Goal: Task Accomplishment & Management: Complete application form

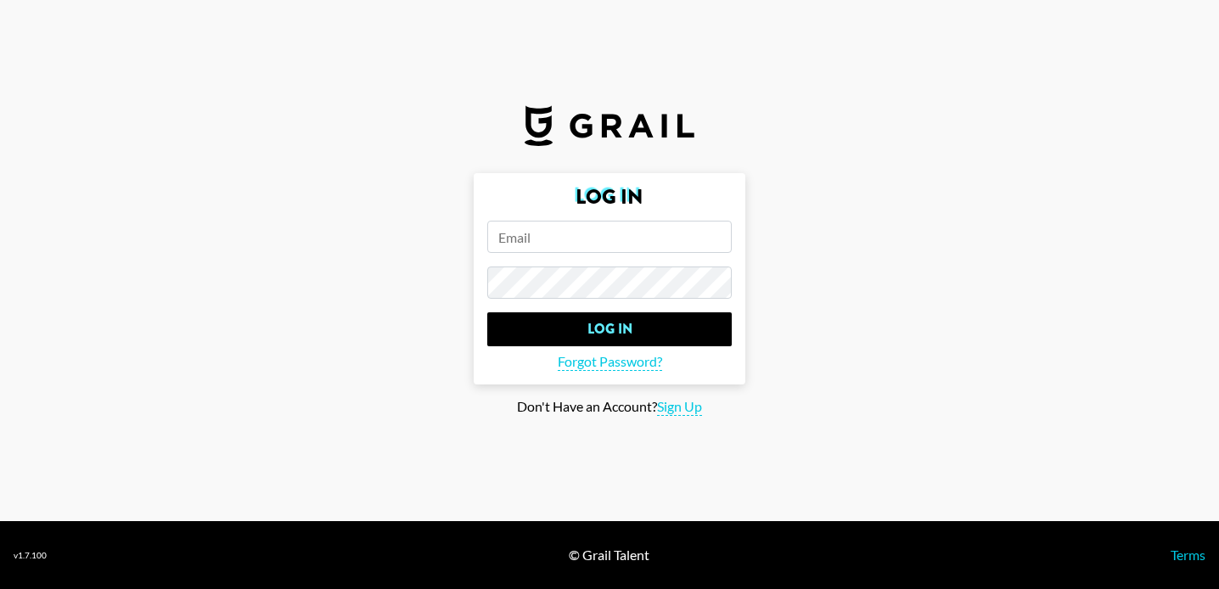
click at [510, 220] on form "Log In Log In Forgot Password?" at bounding box center [610, 278] width 272 height 211
click at [513, 223] on input "email" at bounding box center [609, 237] width 244 height 32
type input "[PERSON_NAME][EMAIL_ADDRESS][PERSON_NAME][DOMAIN_NAME]"
click at [487, 312] on input "Log In" at bounding box center [609, 329] width 244 height 34
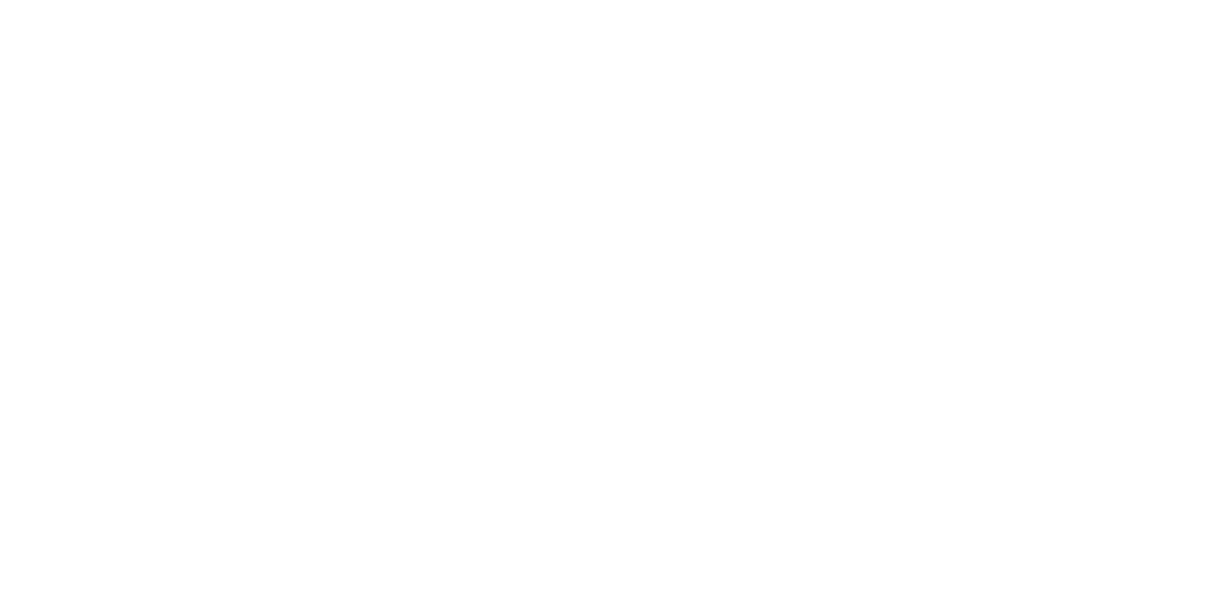
select select "Song"
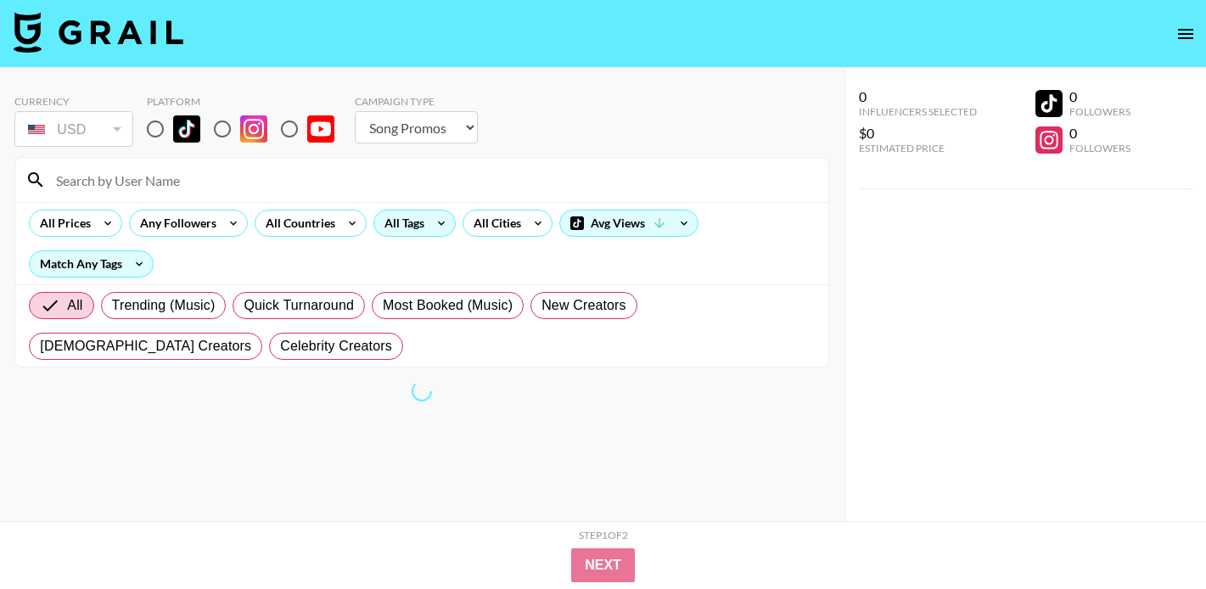
click at [376, 223] on div "All Tags" at bounding box center [400, 222] width 53 height 25
click at [442, 222] on icon at bounding box center [441, 223] width 7 height 4
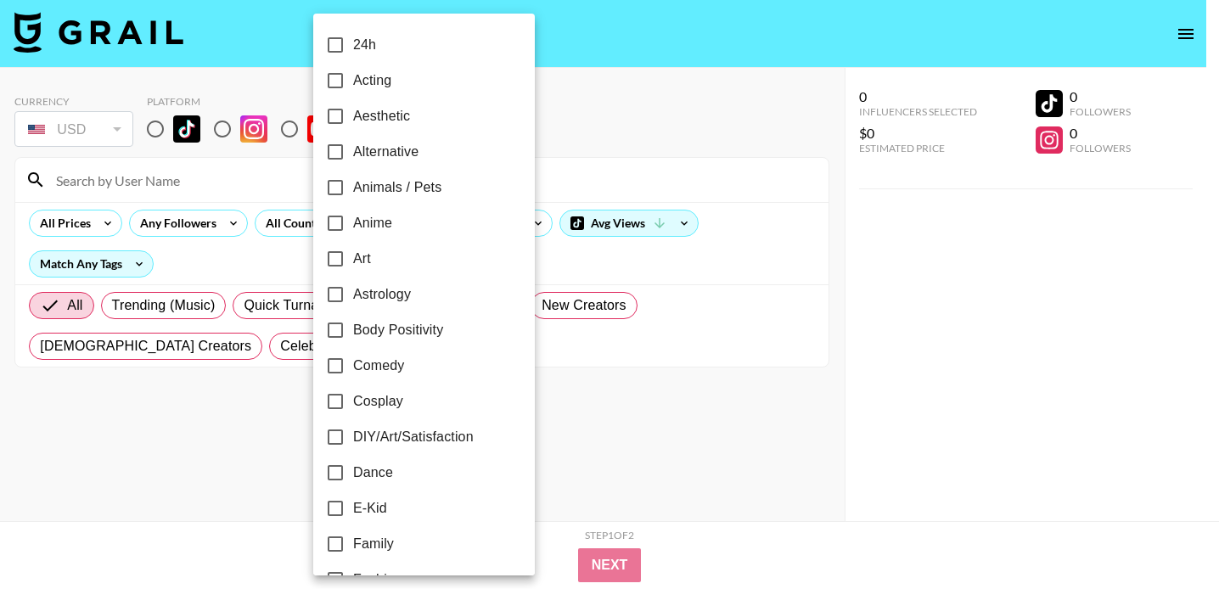
click at [356, 477] on span "Dance" at bounding box center [373, 472] width 40 height 20
click at [353, 477] on input "Dance" at bounding box center [335, 473] width 36 height 36
checkbox input "true"
click at [588, 91] on div at bounding box center [609, 294] width 1219 height 589
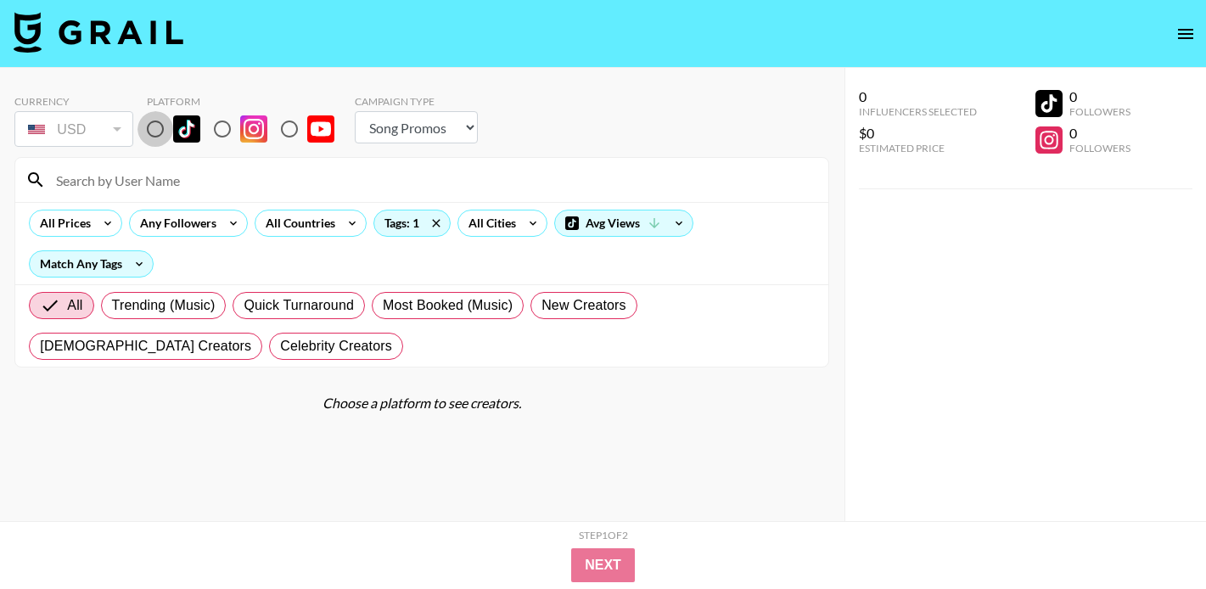
click at [154, 132] on input "radio" at bounding box center [155, 129] width 36 height 36
radio input "true"
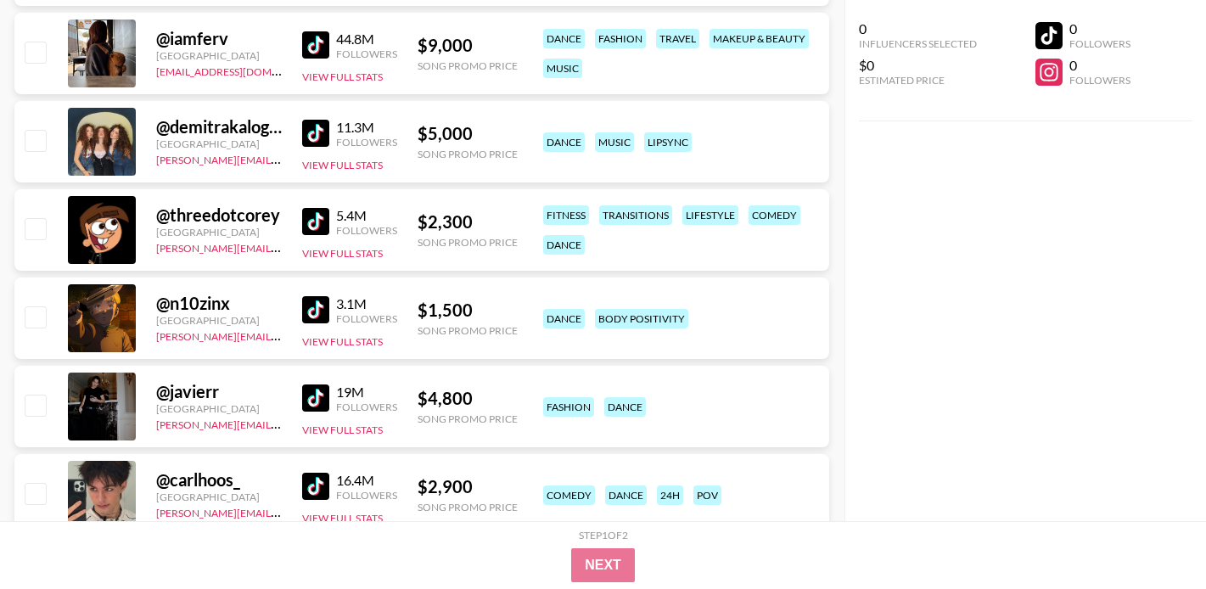
scroll to position [457, 0]
click at [310, 311] on img at bounding box center [315, 308] width 27 height 27
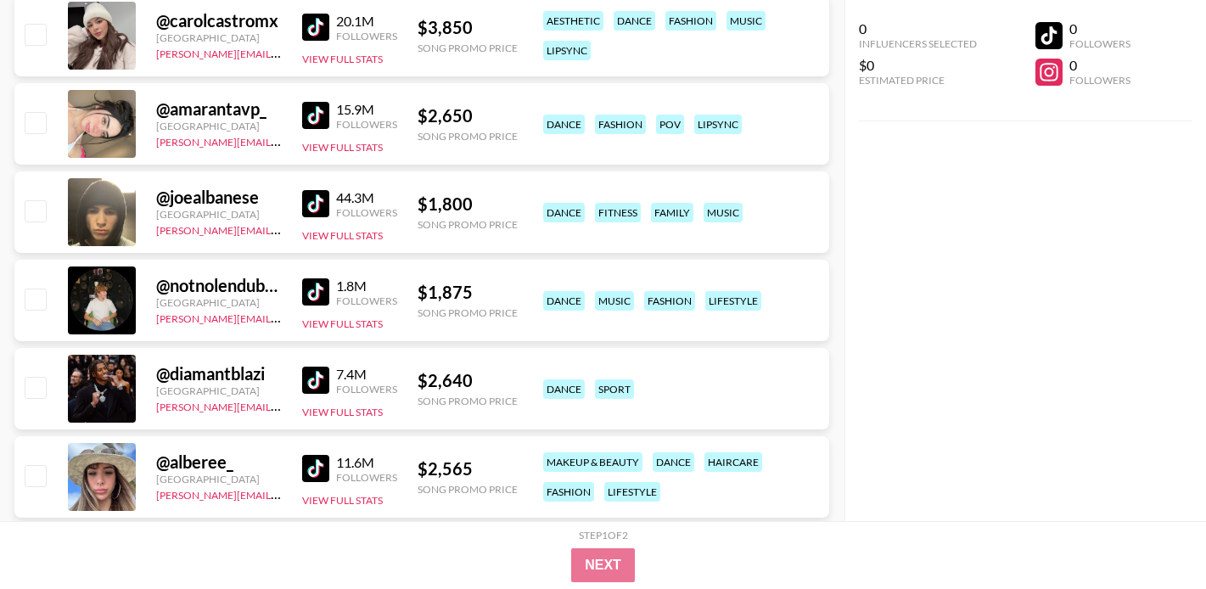
scroll to position [2908, 0]
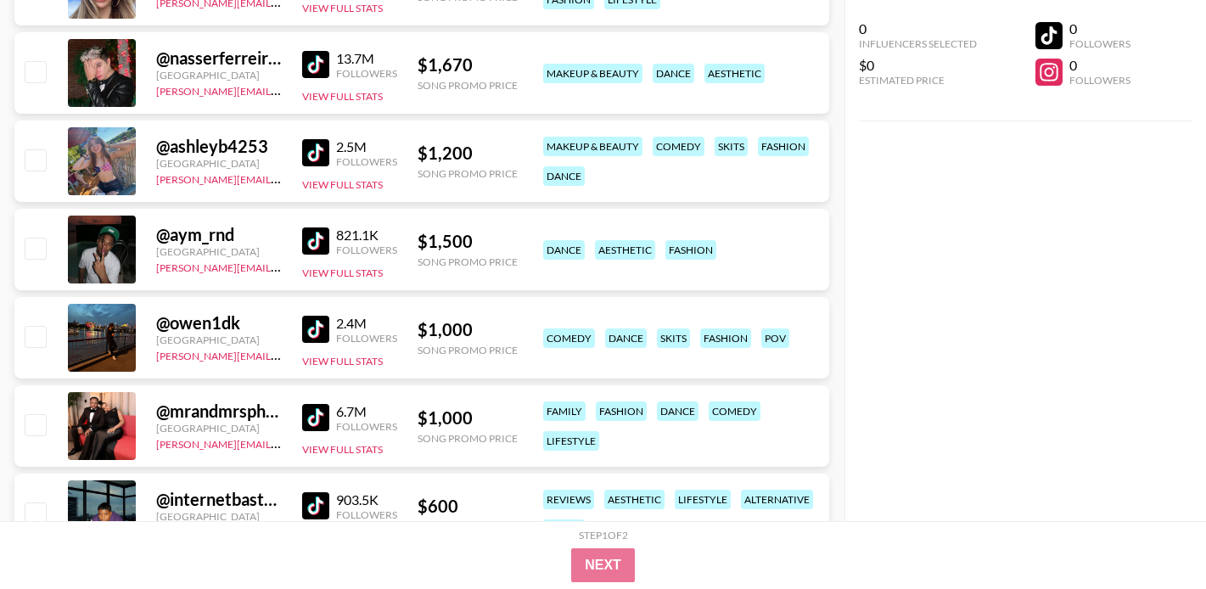
click at [317, 238] on img at bounding box center [315, 240] width 27 height 27
click at [307, 331] on img at bounding box center [315, 329] width 27 height 27
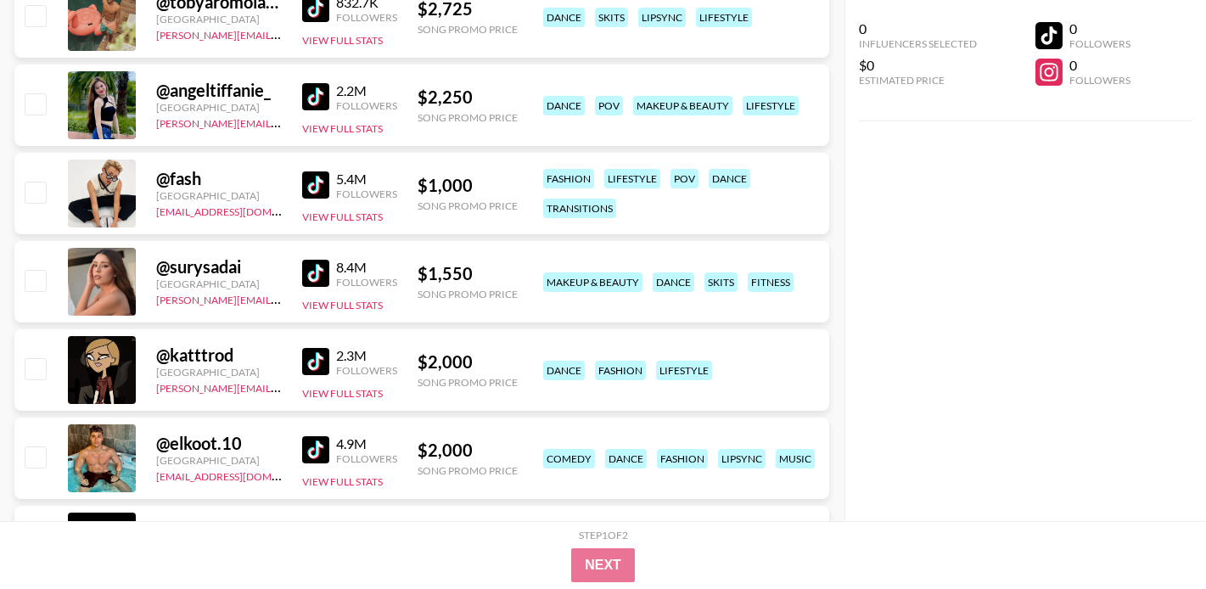
scroll to position [7122, 0]
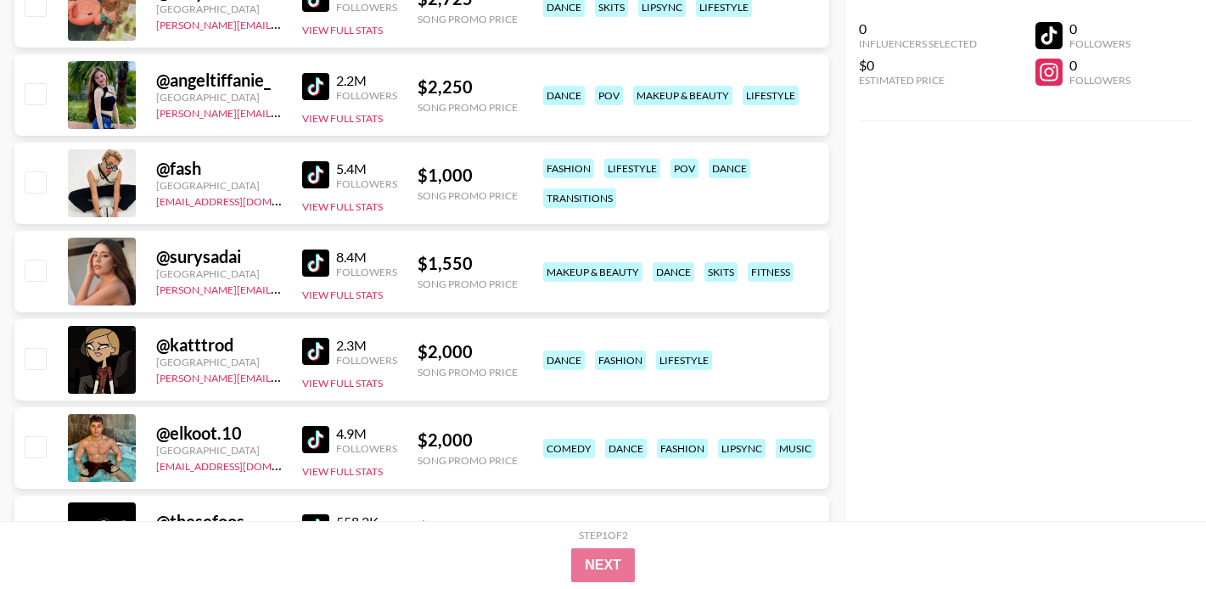
click at [314, 179] on img at bounding box center [315, 174] width 27 height 27
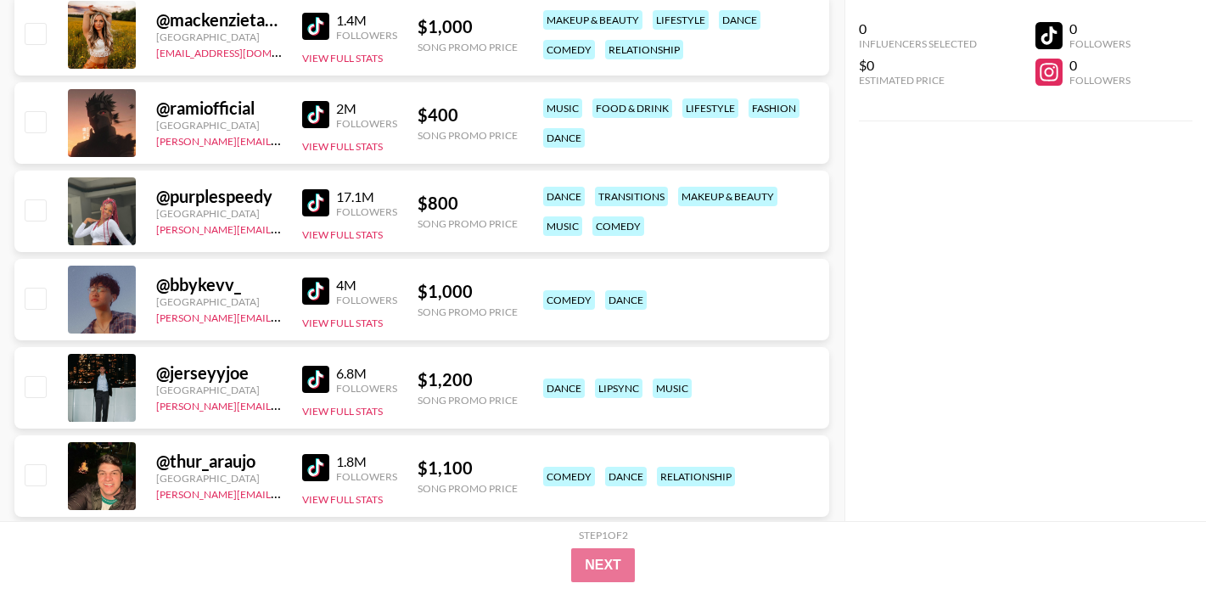
scroll to position [8244, 0]
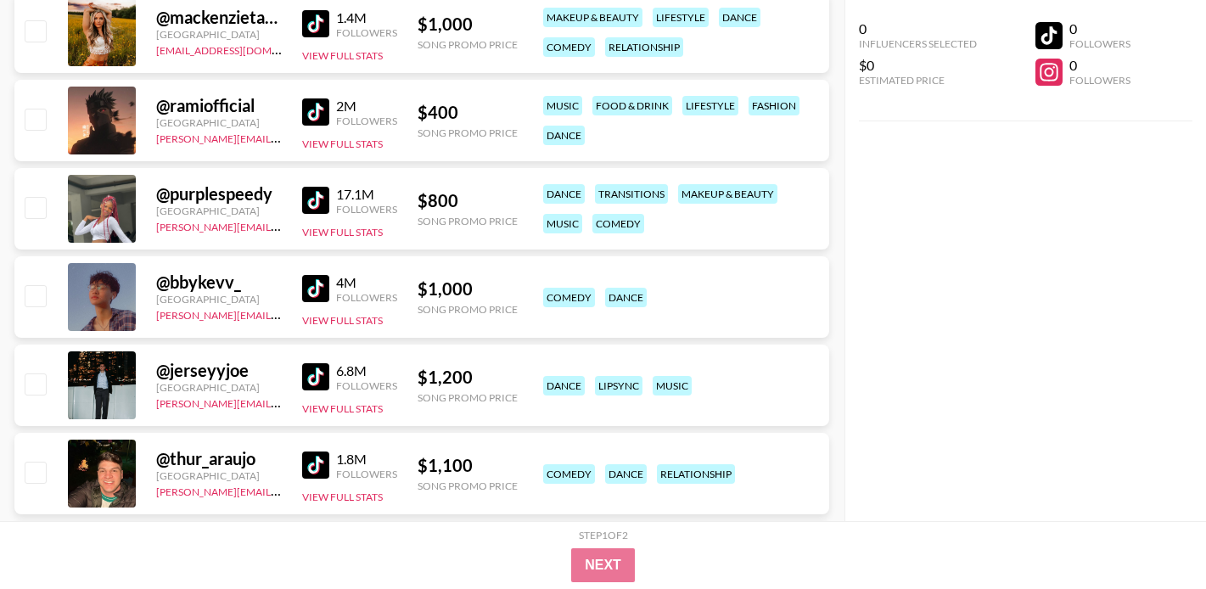
click at [315, 285] on img at bounding box center [315, 288] width 27 height 27
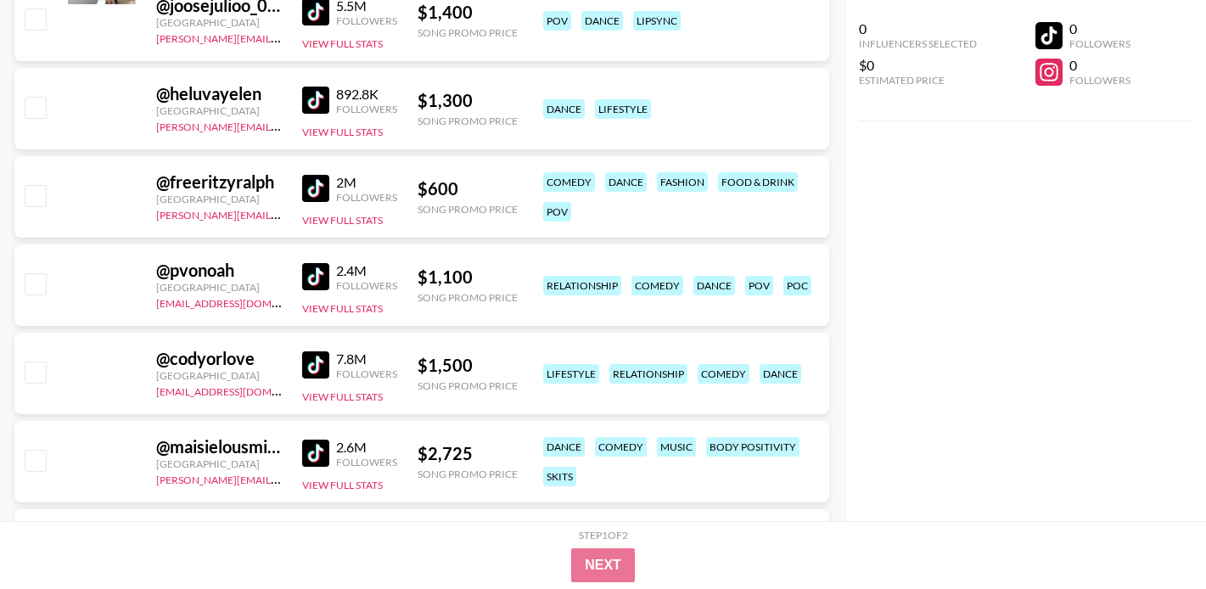
scroll to position [10216, 0]
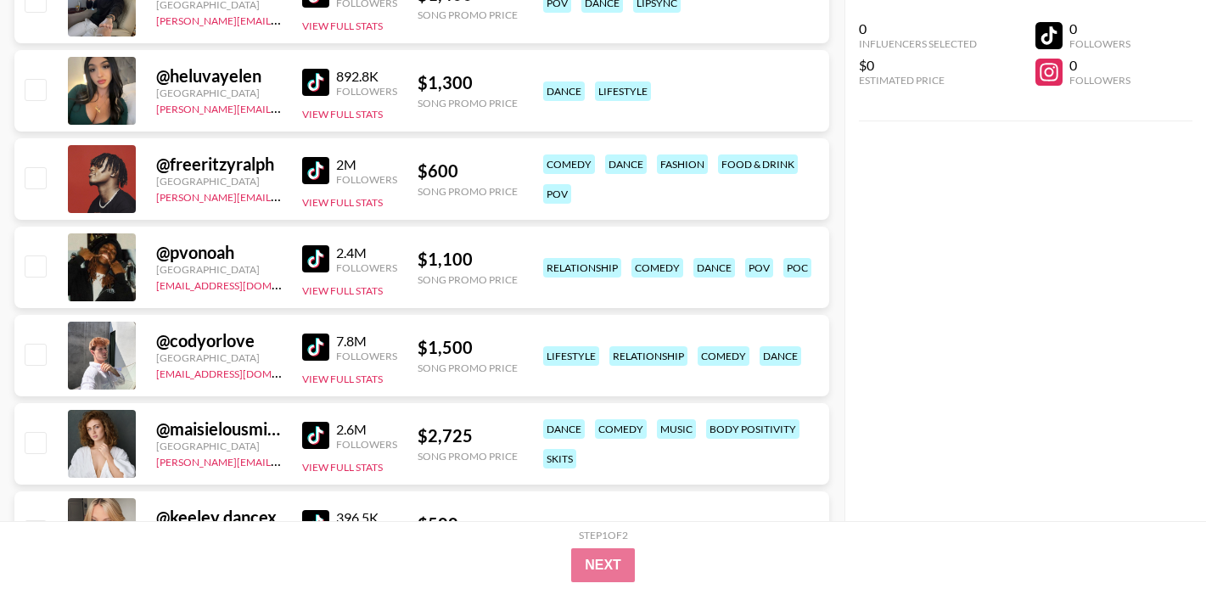
click at [314, 160] on img at bounding box center [315, 170] width 27 height 27
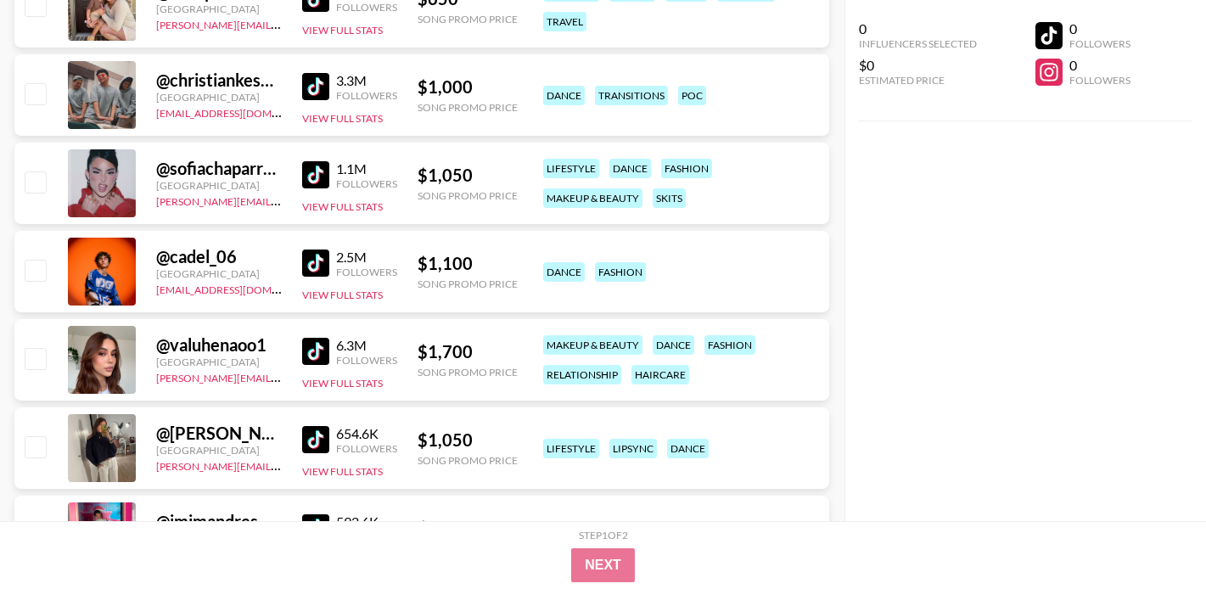
scroll to position [15946, 0]
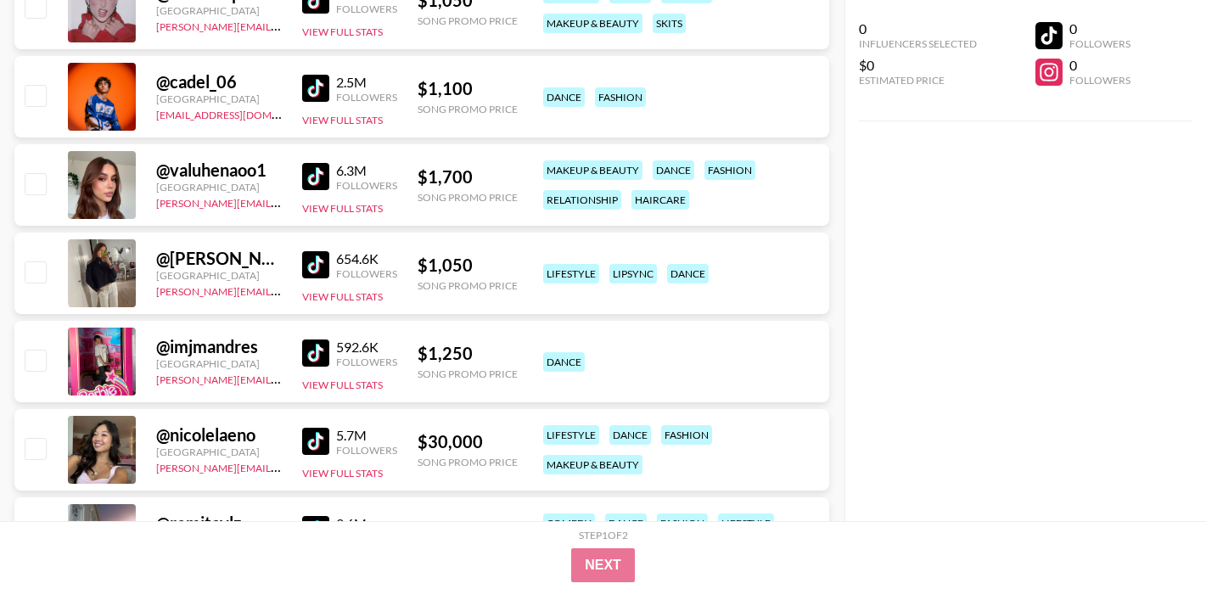
click at [317, 82] on img at bounding box center [315, 88] width 27 height 27
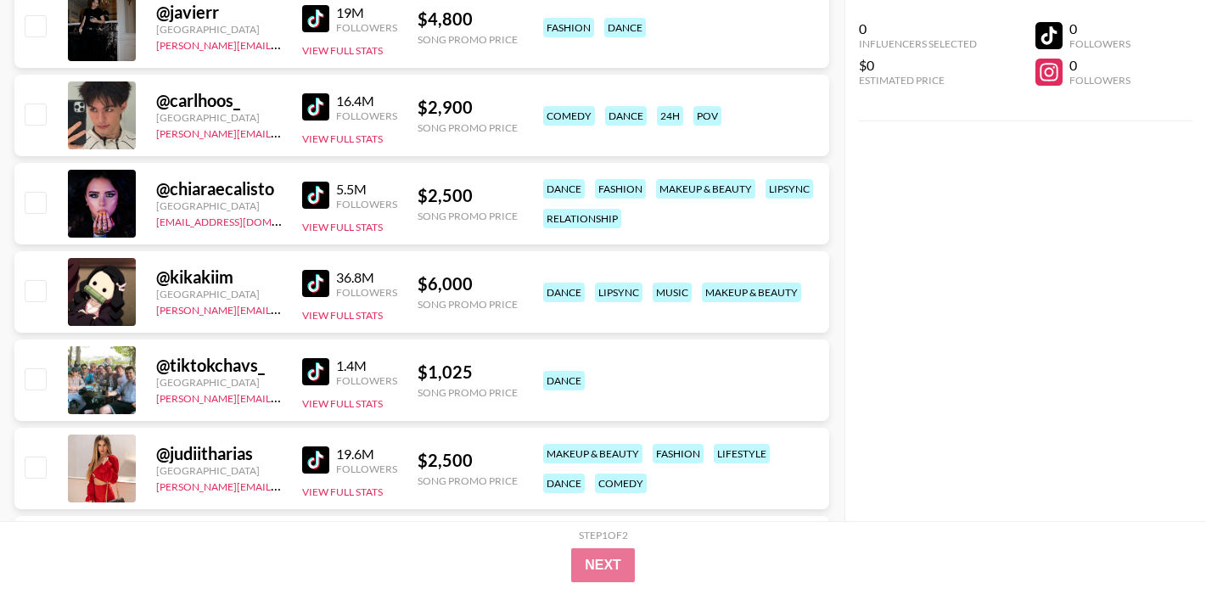
scroll to position [0, 0]
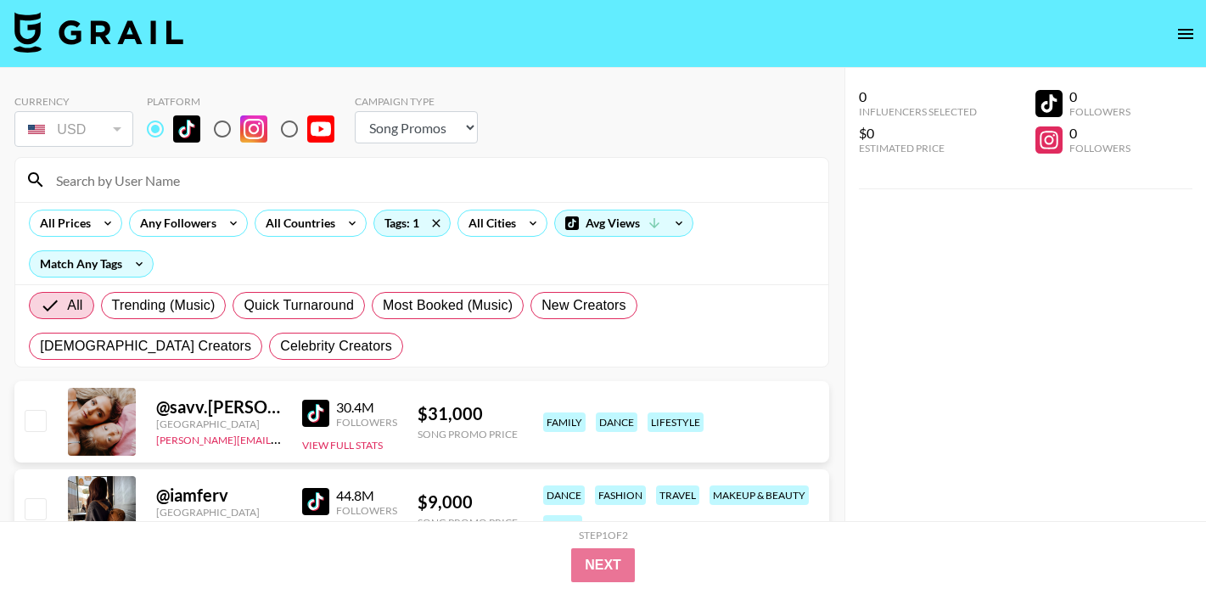
click at [216, 171] on input at bounding box center [432, 179] width 772 height 27
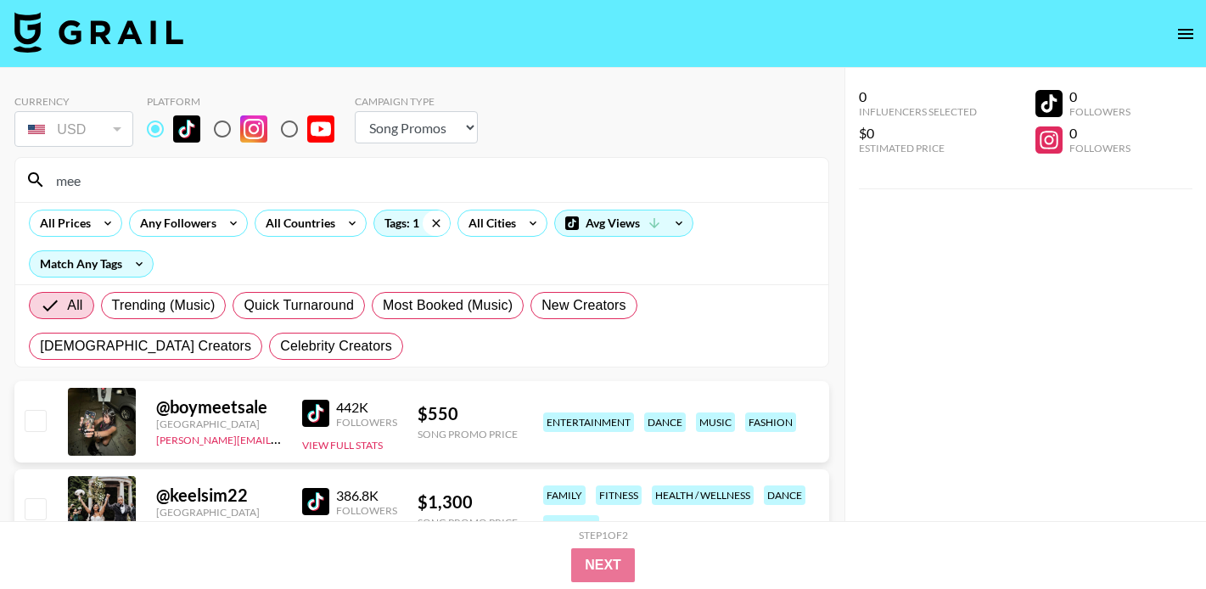
click at [431, 224] on icon at bounding box center [436, 222] width 27 height 25
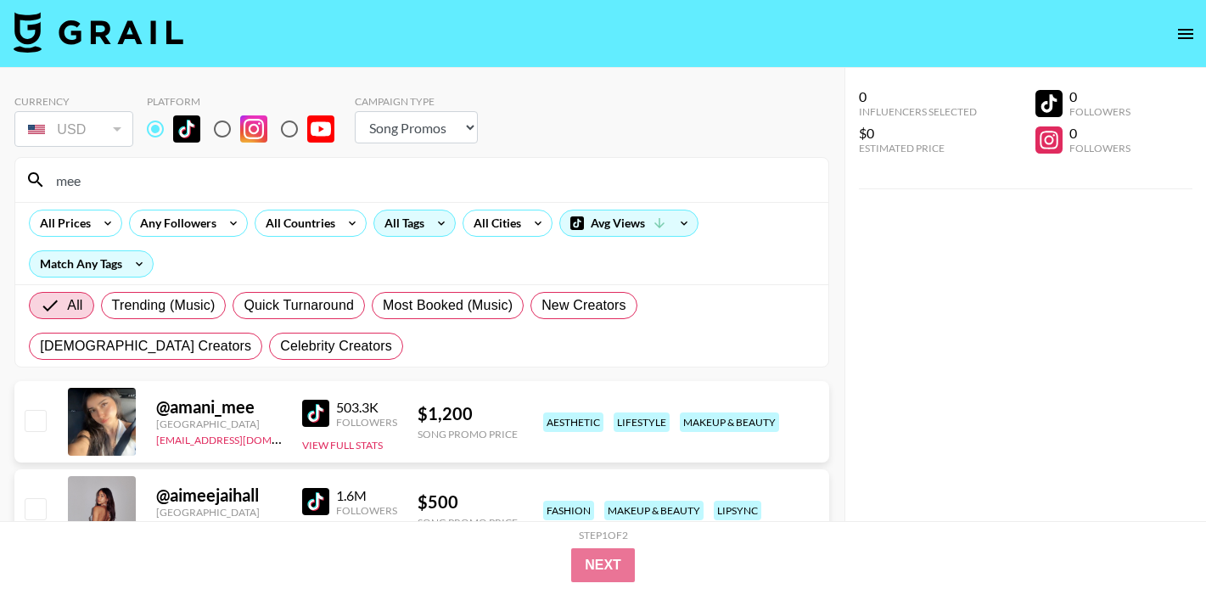
click at [231, 182] on input "mee" at bounding box center [432, 179] width 772 height 27
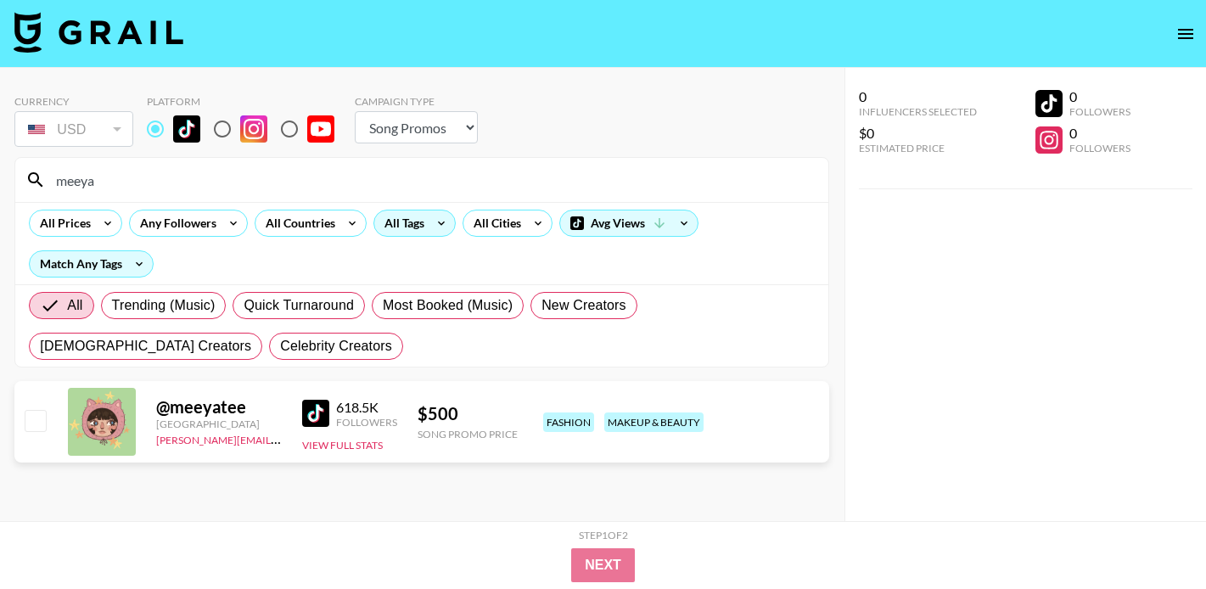
type input "meeya"
